Goal: Information Seeking & Learning: Find specific fact

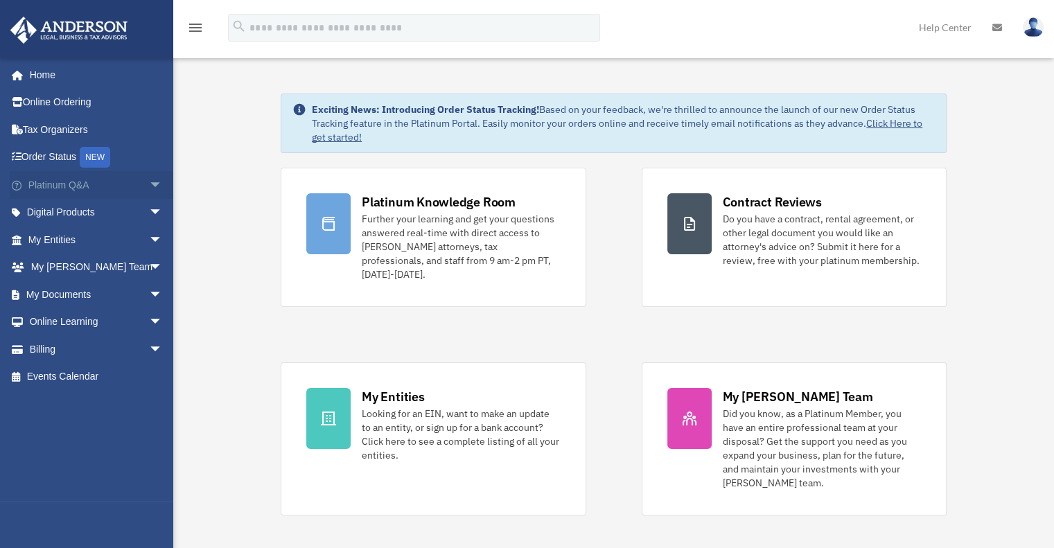
click at [149, 188] on span "arrow_drop_down" at bounding box center [163, 185] width 28 height 28
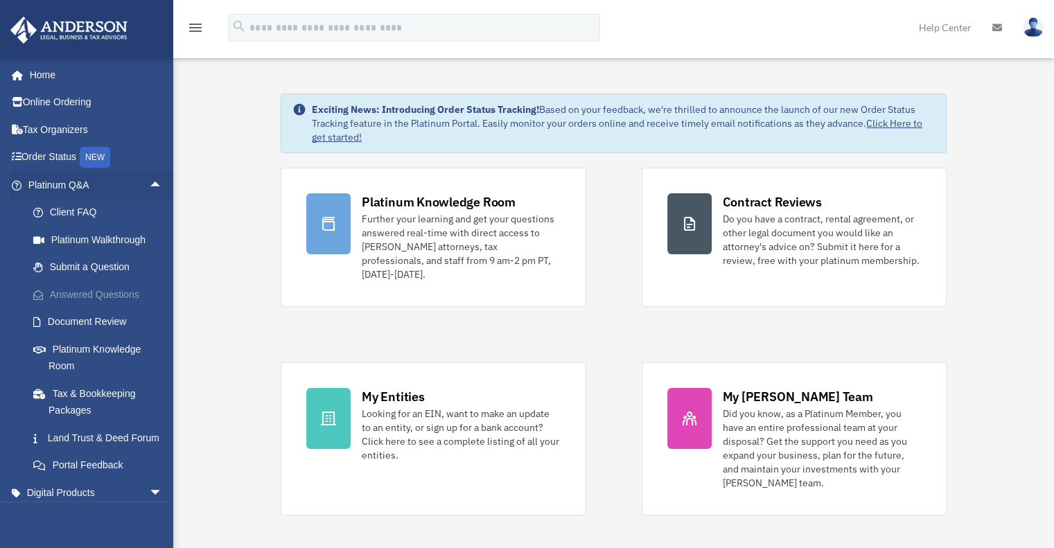
click at [117, 299] on link "Answered Questions" at bounding box center [101, 295] width 164 height 28
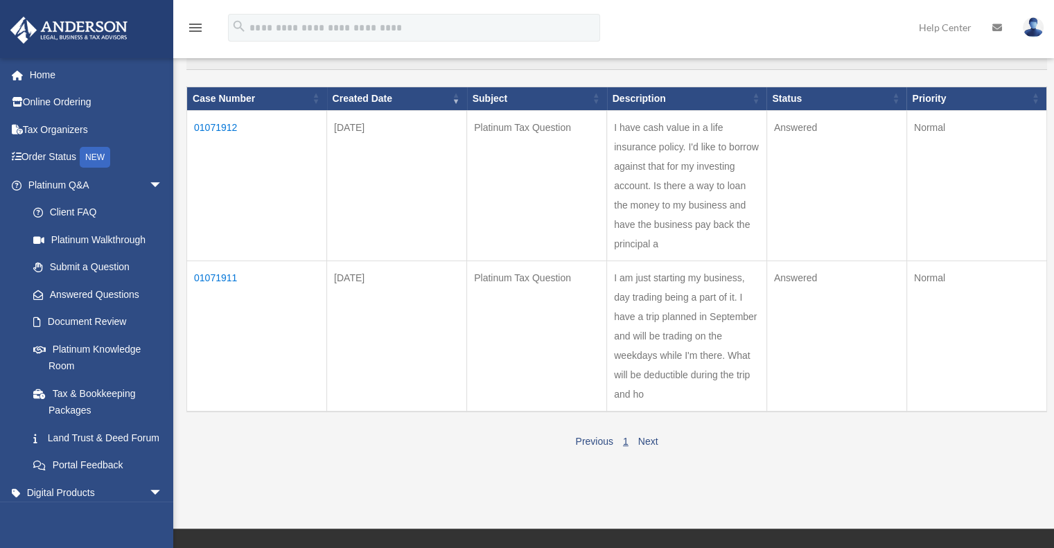
scroll to position [69, 0]
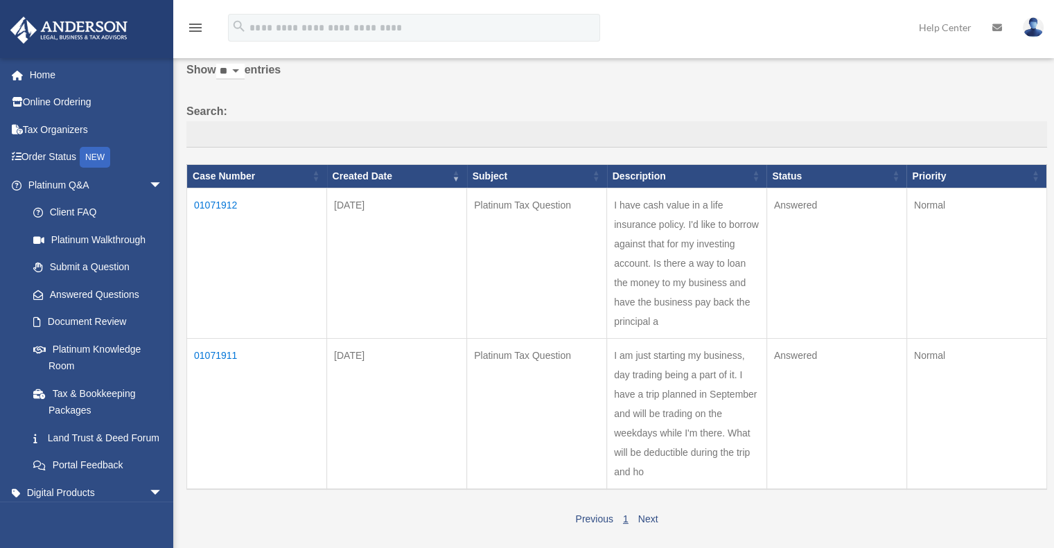
click at [214, 352] on td "01071911" at bounding box center [257, 413] width 140 height 151
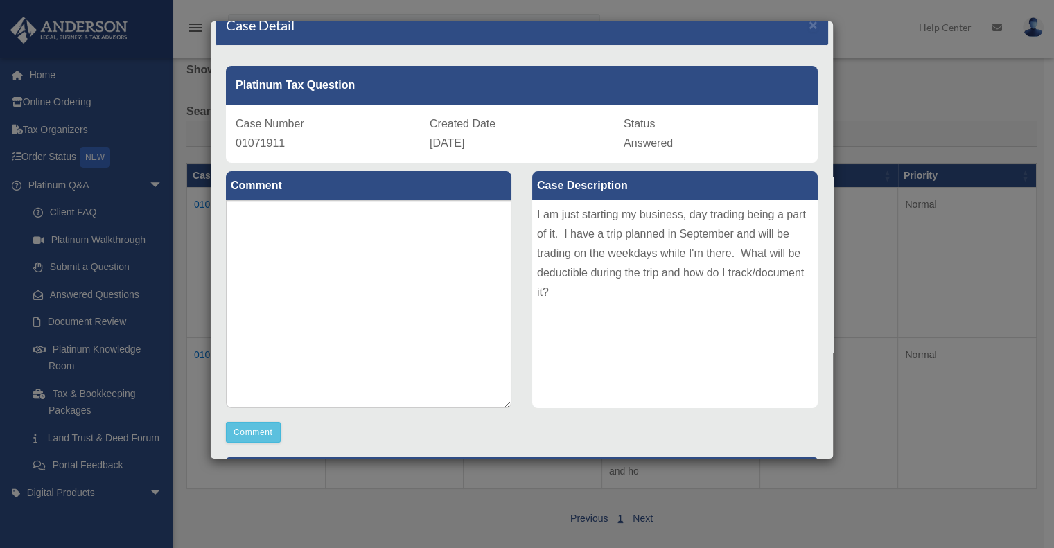
scroll to position [0, 0]
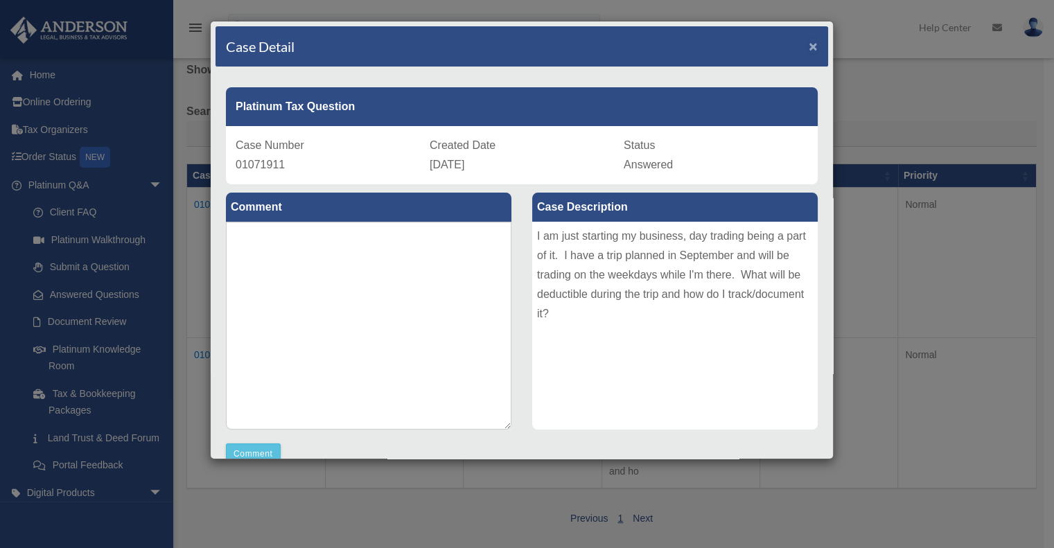
click at [808, 38] on span "×" at bounding box center [812, 46] width 9 height 16
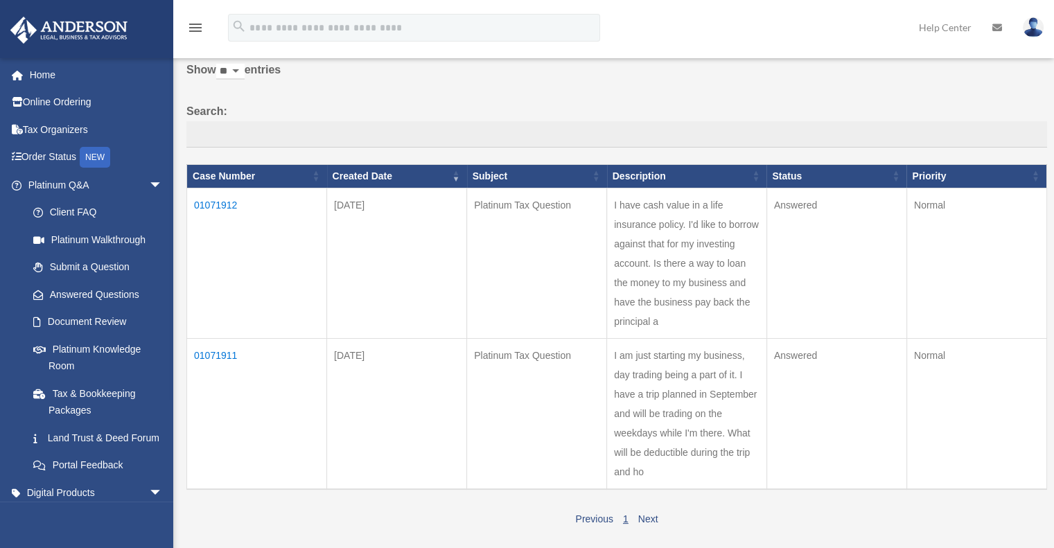
click at [206, 201] on td "01071912" at bounding box center [257, 263] width 140 height 150
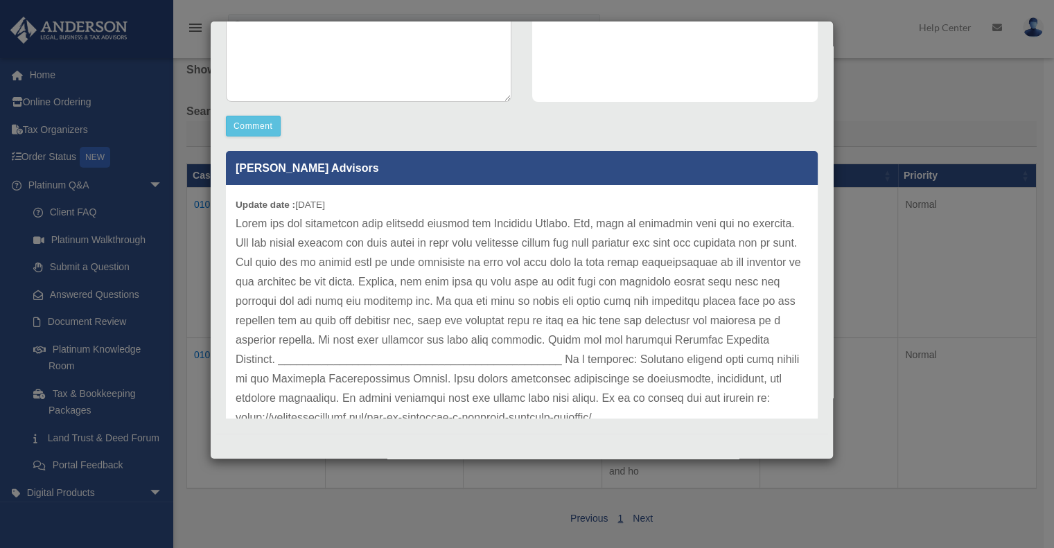
scroll to position [37, 0]
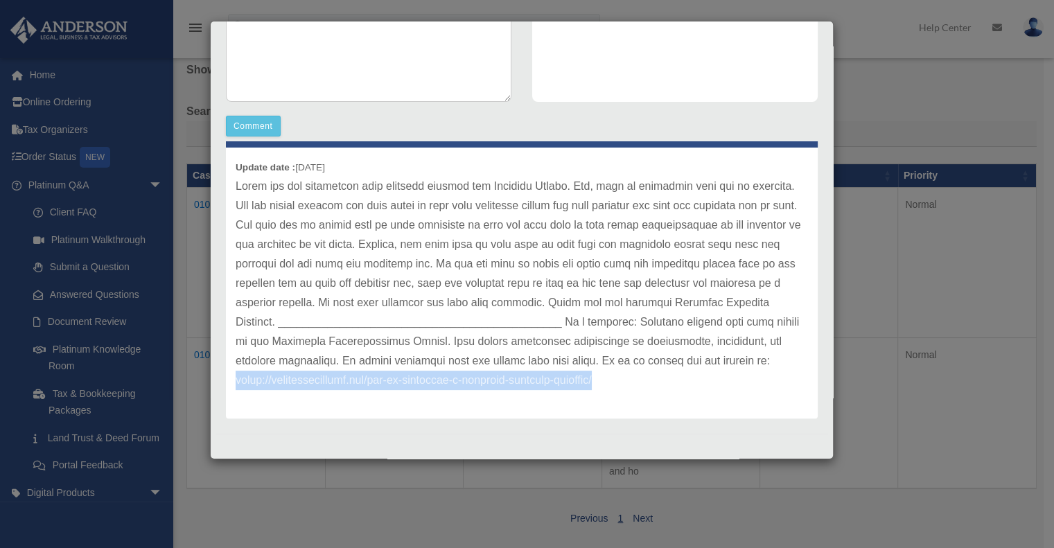
drag, startPoint x: 380, startPoint y: 376, endPoint x: 762, endPoint y: 387, distance: 382.5
click at [762, 387] on p at bounding box center [522, 283] width 572 height 213
copy p "[URL][DOMAIN_NAME]"
